Goal: Transaction & Acquisition: Register for event/course

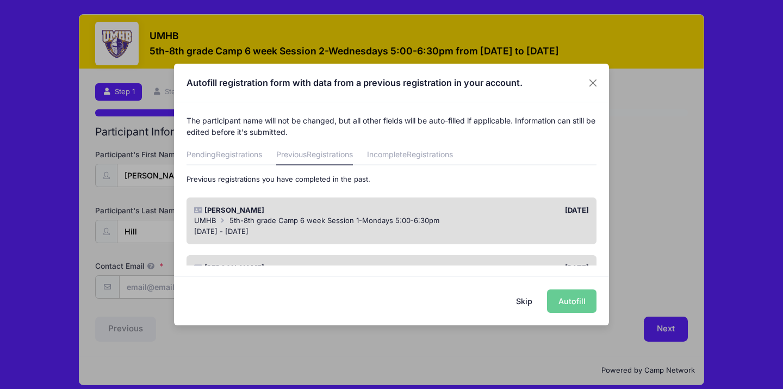
click at [516, 217] on div "UMHB 5th-8th grade Camp 6 week Session 1-Mondays 5:00-6:30pm" at bounding box center [392, 220] width 396 height 11
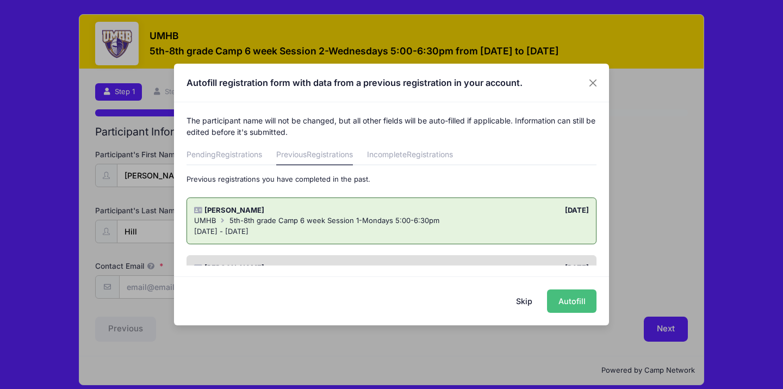
click at [572, 302] on button "Autofill" at bounding box center [572, 300] width 50 height 23
type input "[PERSON_NAME][EMAIL_ADDRESS][PERSON_NAME][DOMAIN_NAME]"
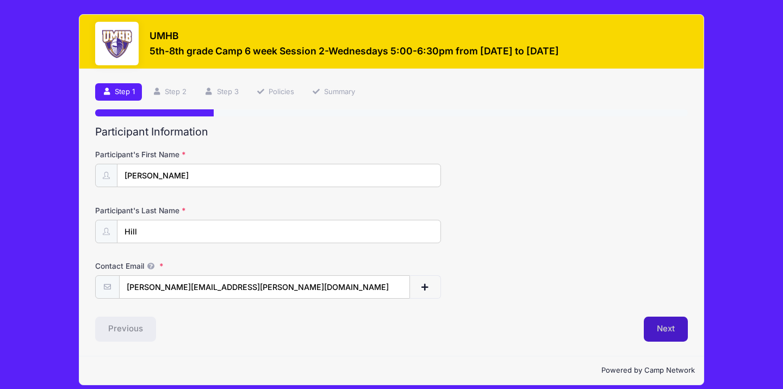
click at [687, 323] on button "Next" at bounding box center [666, 329] width 44 height 25
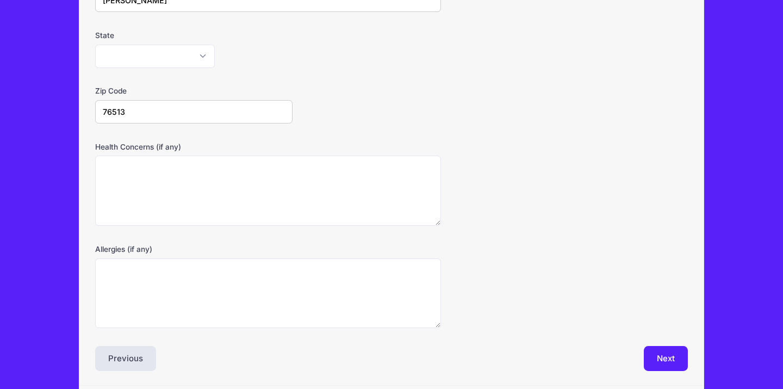
scroll to position [326, 0]
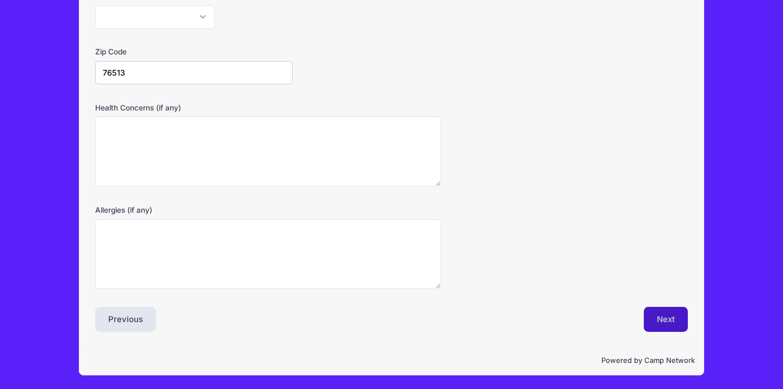
click at [644, 318] on button "Next" at bounding box center [666, 319] width 44 height 25
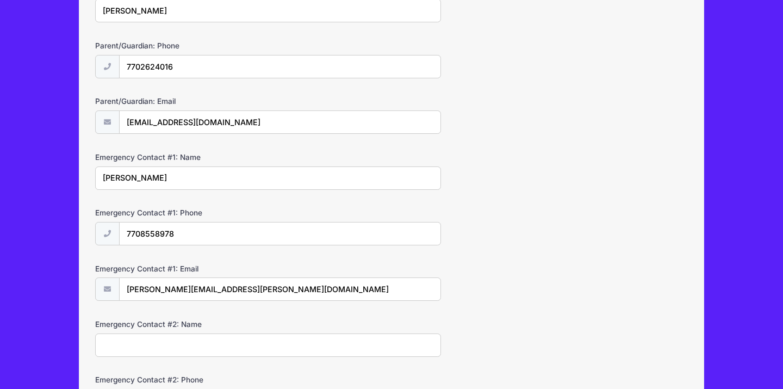
scroll to position [344, 0]
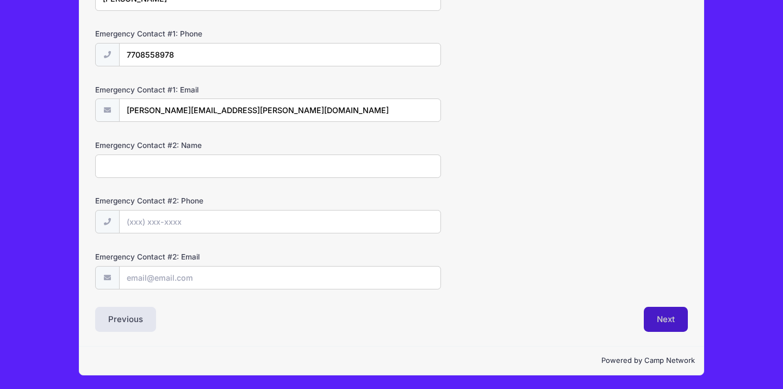
click at [661, 324] on button "Next" at bounding box center [666, 319] width 44 height 25
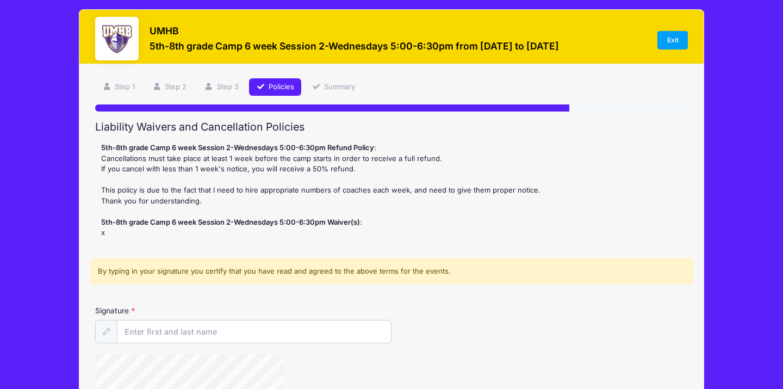
scroll to position [0, 0]
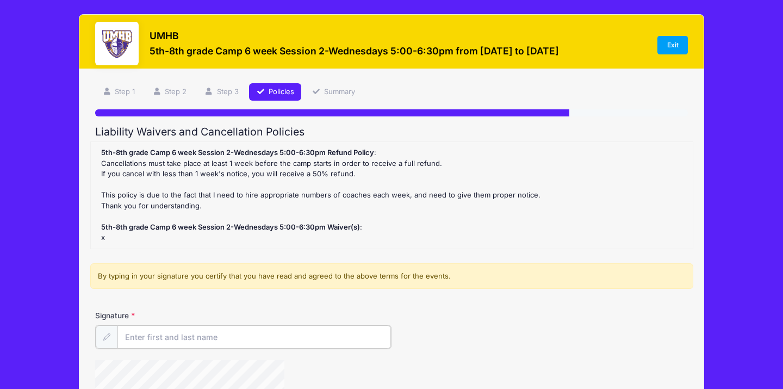
click at [310, 335] on input "Signature" at bounding box center [255, 336] width 274 height 23
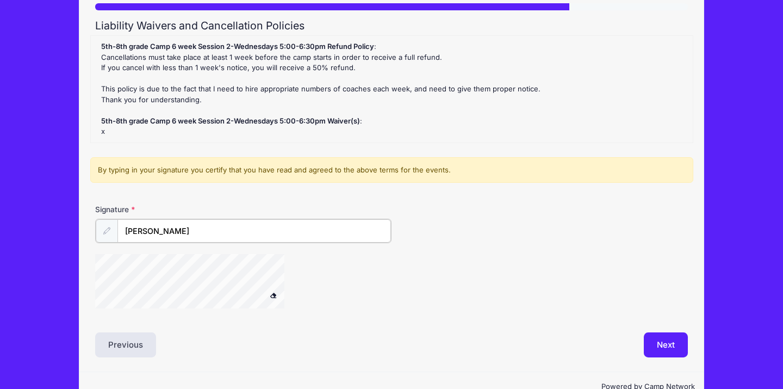
scroll to position [132, 0]
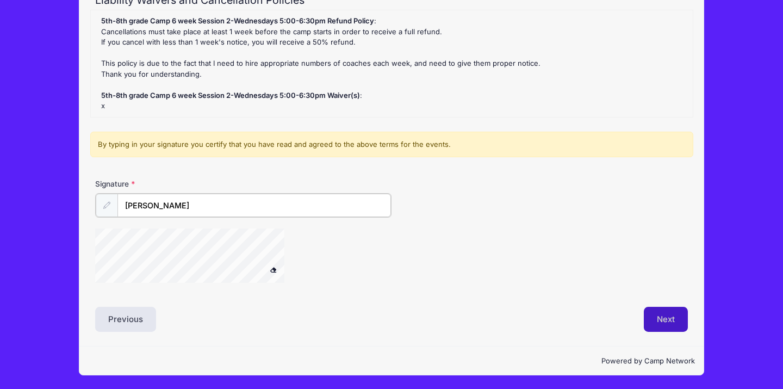
type input "[PERSON_NAME]"
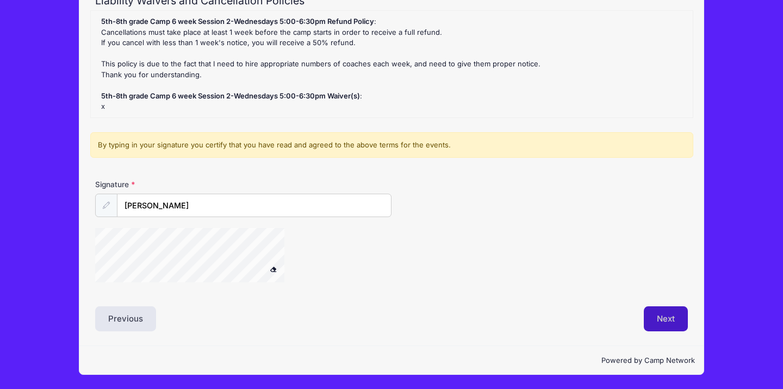
scroll to position [131, 0]
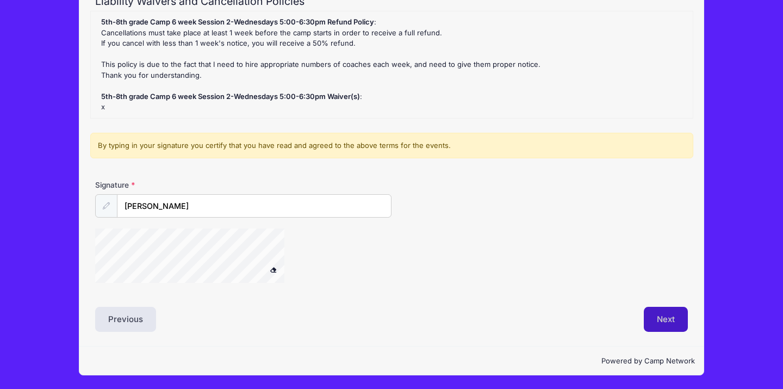
click at [659, 326] on button "Next" at bounding box center [666, 319] width 44 height 25
click at [275, 269] on span at bounding box center [274, 270] width 8 height 6
click at [656, 319] on button "Next" at bounding box center [666, 319] width 44 height 25
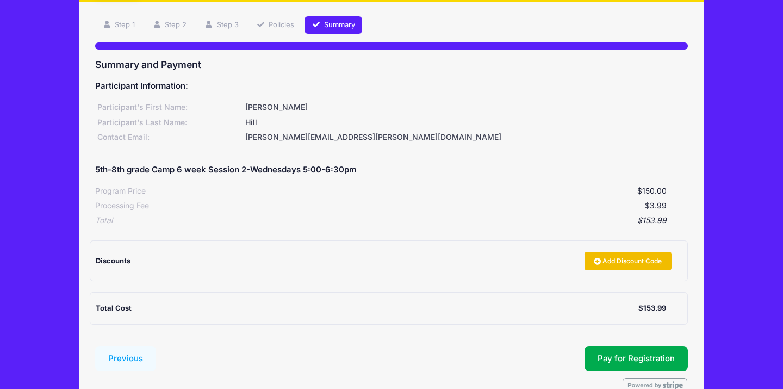
scroll to position [73, 0]
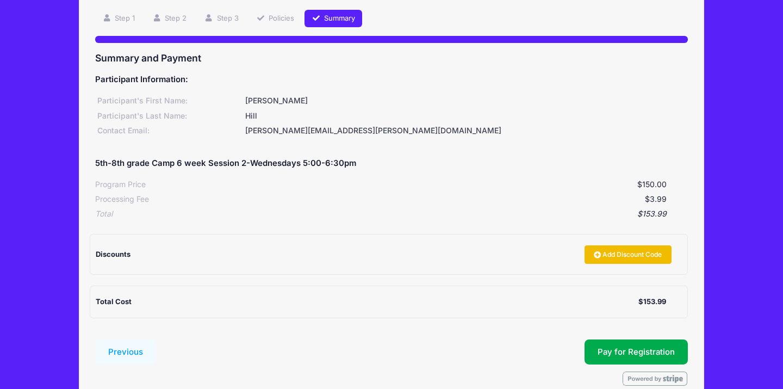
click at [606, 251] on link "Add Discount Code" at bounding box center [628, 254] width 87 height 18
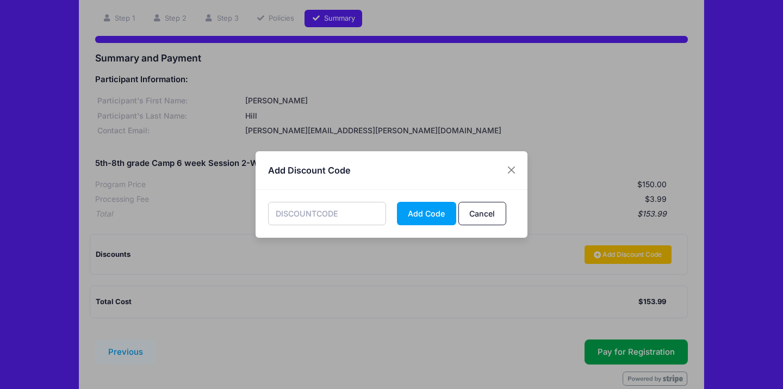
click at [361, 206] on input "text" at bounding box center [327, 213] width 119 height 23
click at [442, 217] on button "Add Code" at bounding box center [426, 213] width 59 height 23
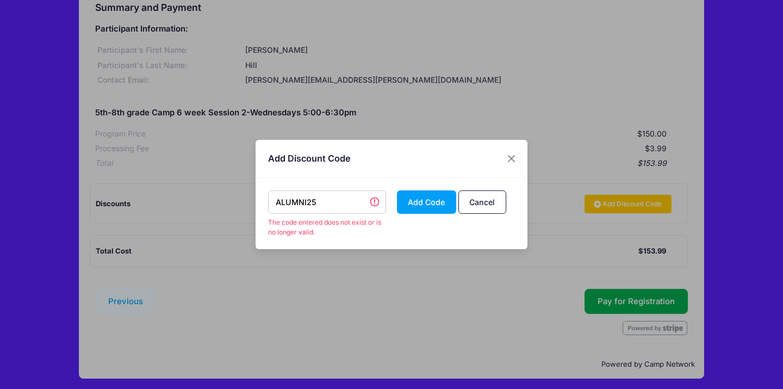
scroll to position [128, 0]
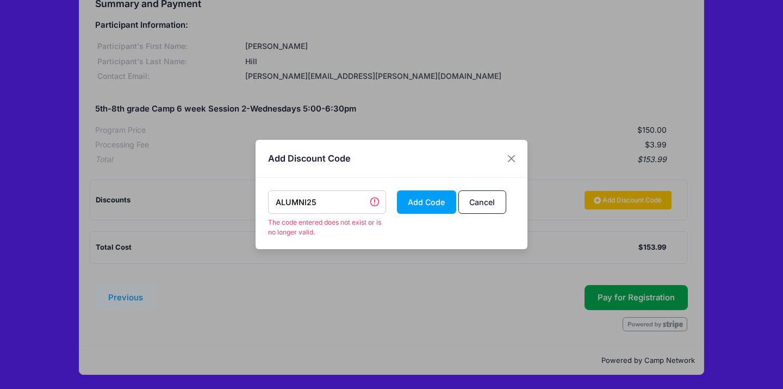
click at [344, 200] on input "ALUMNI25" at bounding box center [327, 201] width 119 height 23
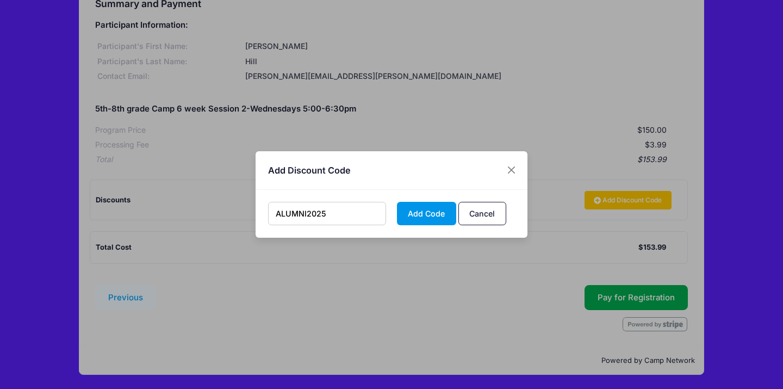
click at [435, 214] on button "Add Code" at bounding box center [426, 213] width 59 height 23
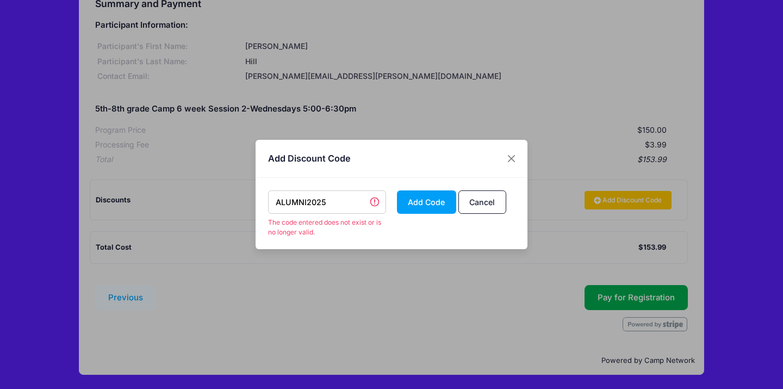
click at [345, 203] on input "ALUMNI2025" at bounding box center [327, 201] width 119 height 23
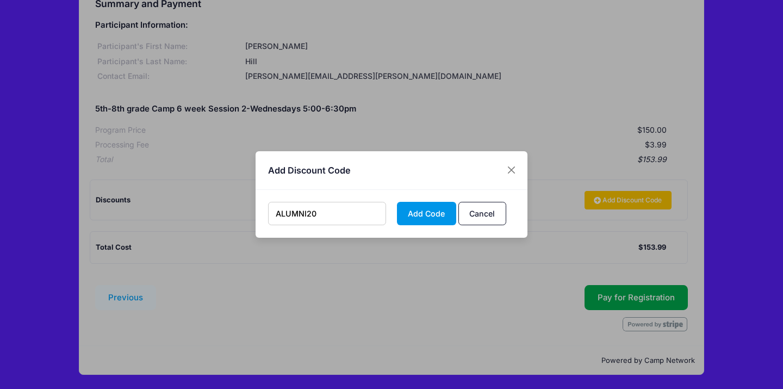
type input "ALUMNI20"
click at [438, 220] on button "Add Code" at bounding box center [426, 213] width 59 height 23
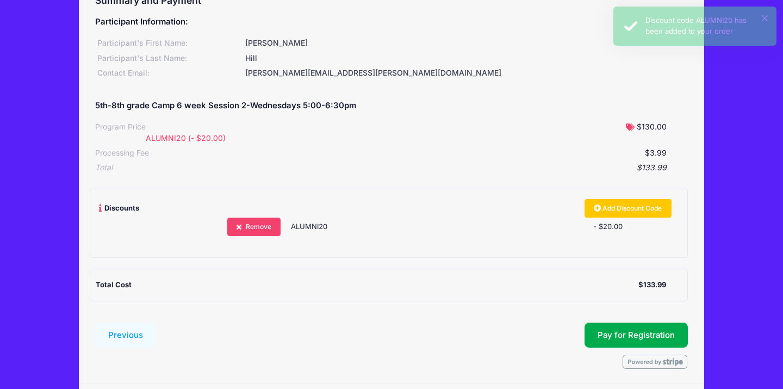
scroll to position [168, 0]
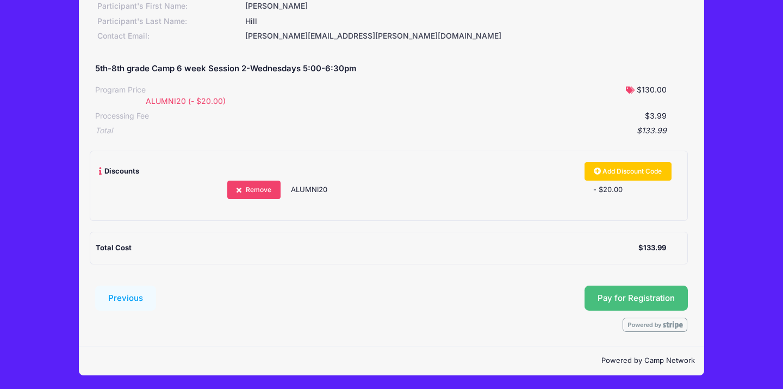
click at [633, 291] on button "Pay for Registration" at bounding box center [636, 298] width 103 height 25
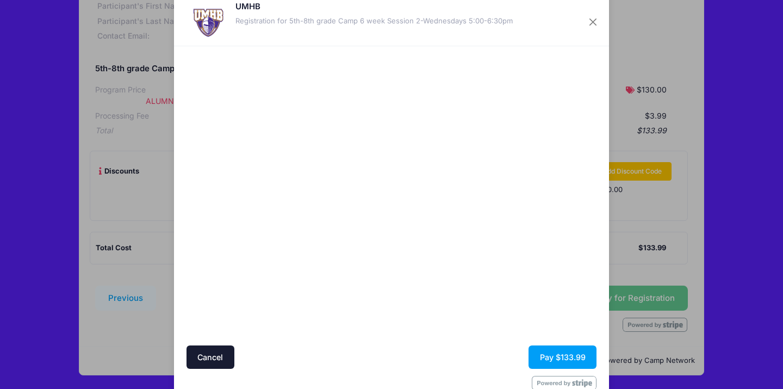
scroll to position [0, 0]
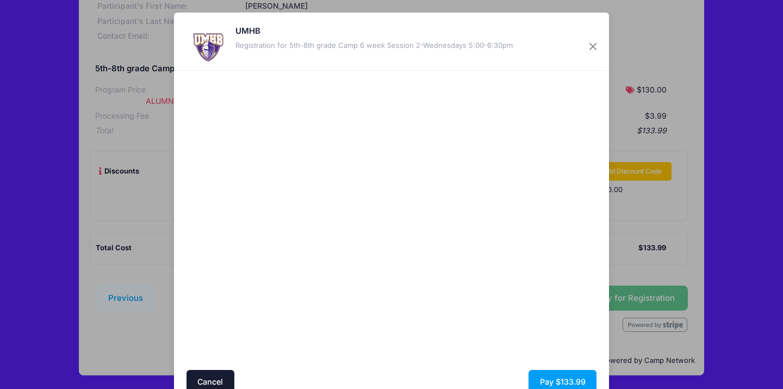
click at [530, 304] on div at bounding box center [497, 220] width 200 height 289
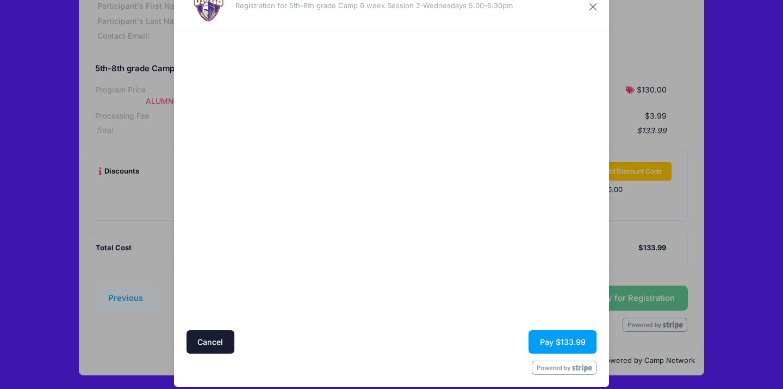
scroll to position [50, 0]
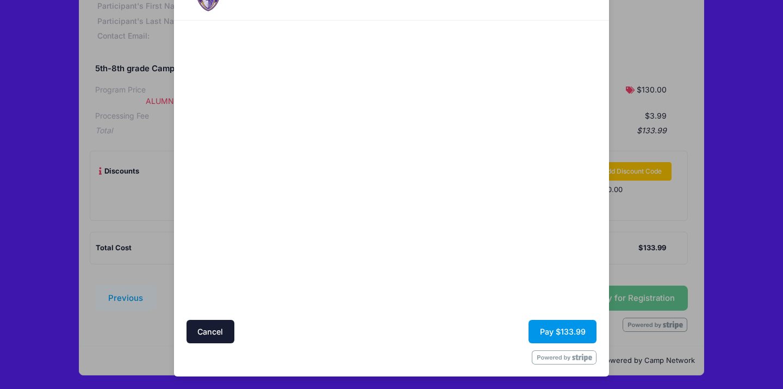
click at [554, 329] on button "Pay $133.99" at bounding box center [563, 331] width 68 height 23
